Goal: Transaction & Acquisition: Purchase product/service

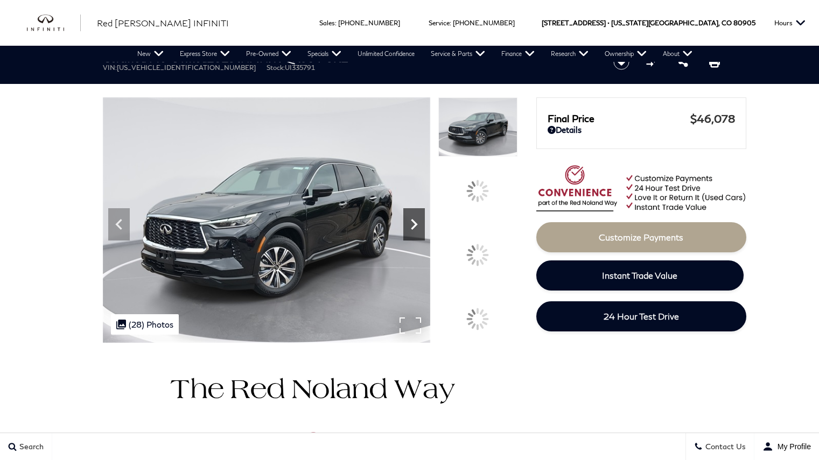
click at [425, 221] on icon at bounding box center [414, 225] width 22 height 22
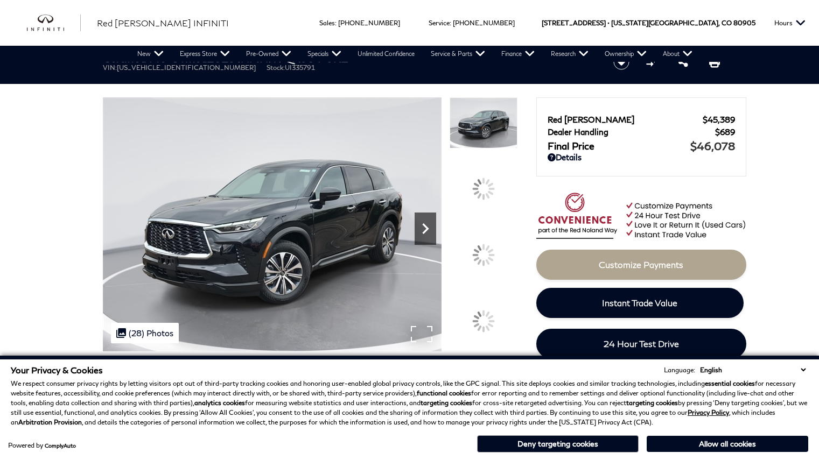
click at [426, 221] on icon "Next" at bounding box center [426, 229] width 22 height 22
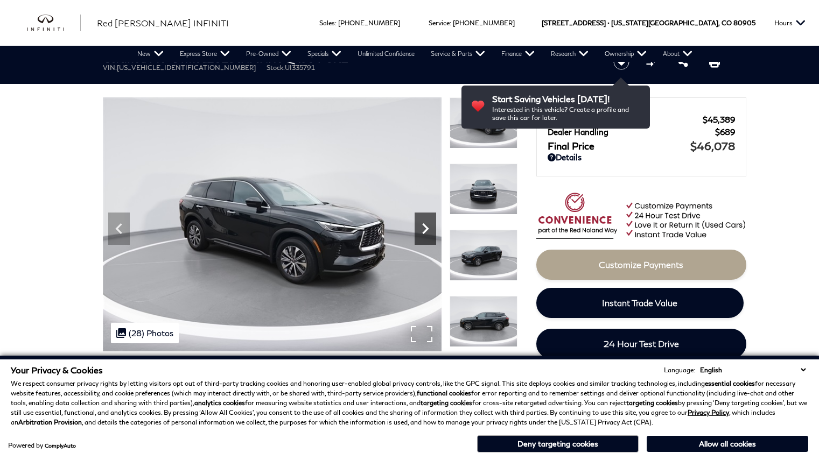
click at [426, 221] on icon "Next" at bounding box center [426, 229] width 22 height 22
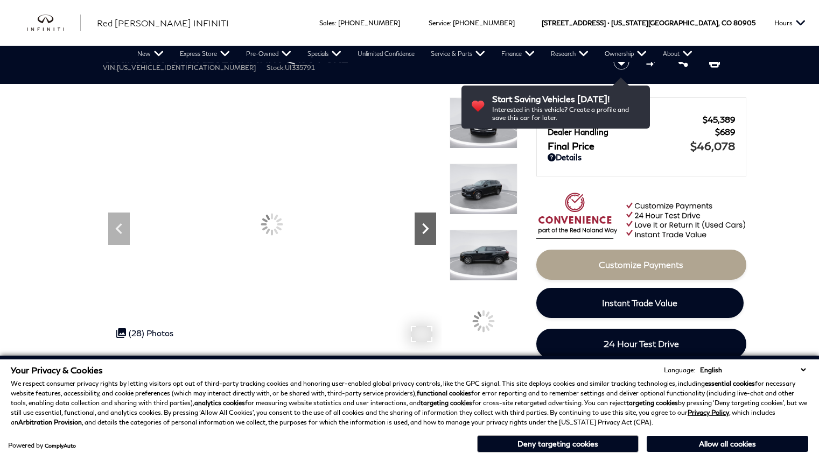
click at [426, 221] on icon "Next" at bounding box center [426, 229] width 22 height 22
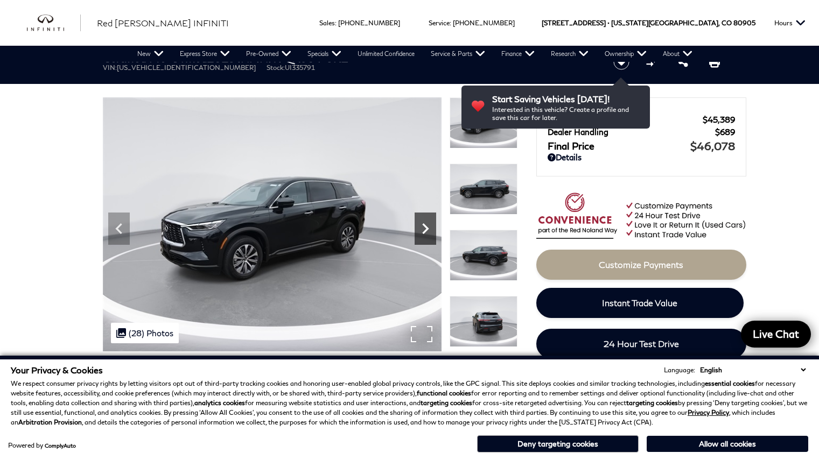
click at [426, 221] on icon "Next" at bounding box center [426, 229] width 22 height 22
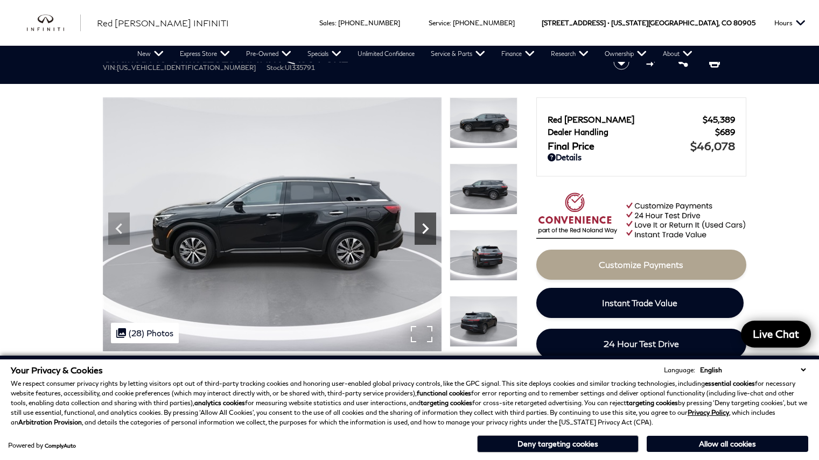
click at [426, 221] on icon "Next" at bounding box center [426, 229] width 22 height 22
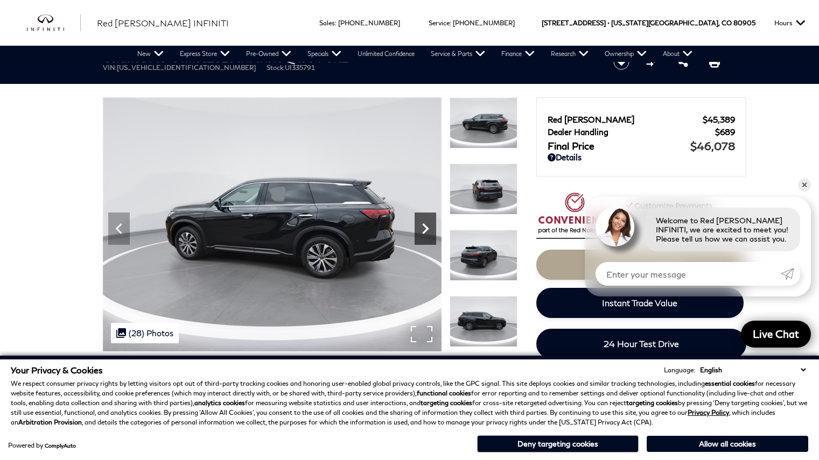
click at [426, 221] on icon "Next" at bounding box center [426, 229] width 22 height 22
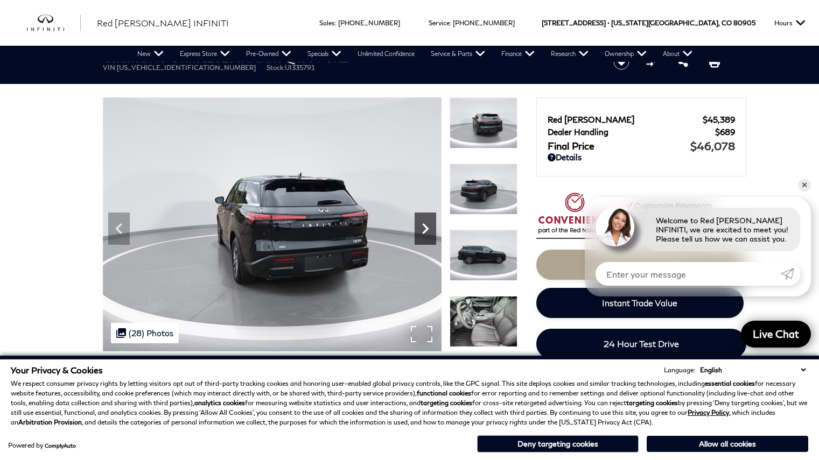
click at [426, 221] on icon "Next" at bounding box center [426, 229] width 22 height 22
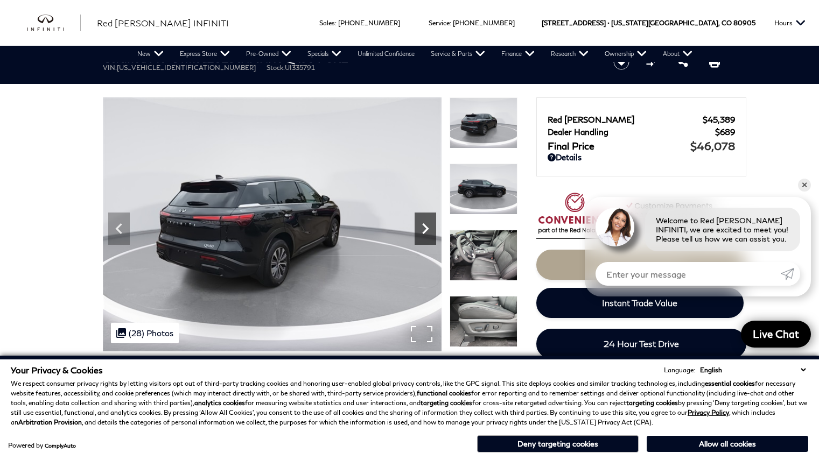
click at [426, 221] on icon "Next" at bounding box center [426, 229] width 22 height 22
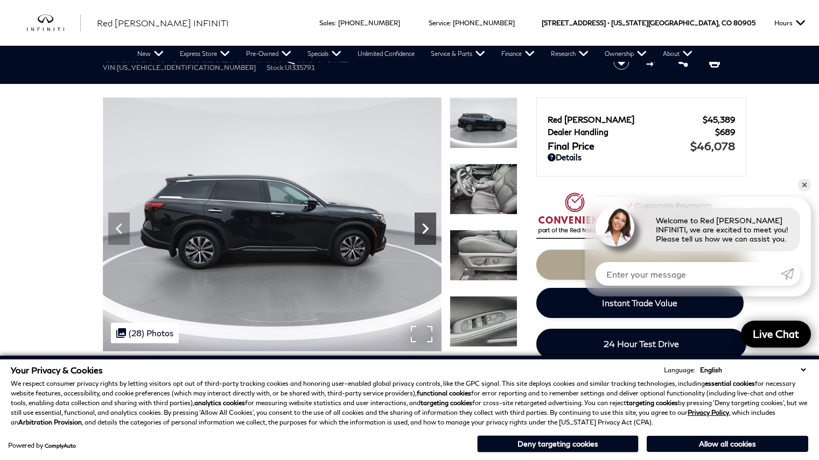
click at [426, 221] on icon "Next" at bounding box center [426, 229] width 22 height 22
